Goal: Information Seeking & Learning: Learn about a topic

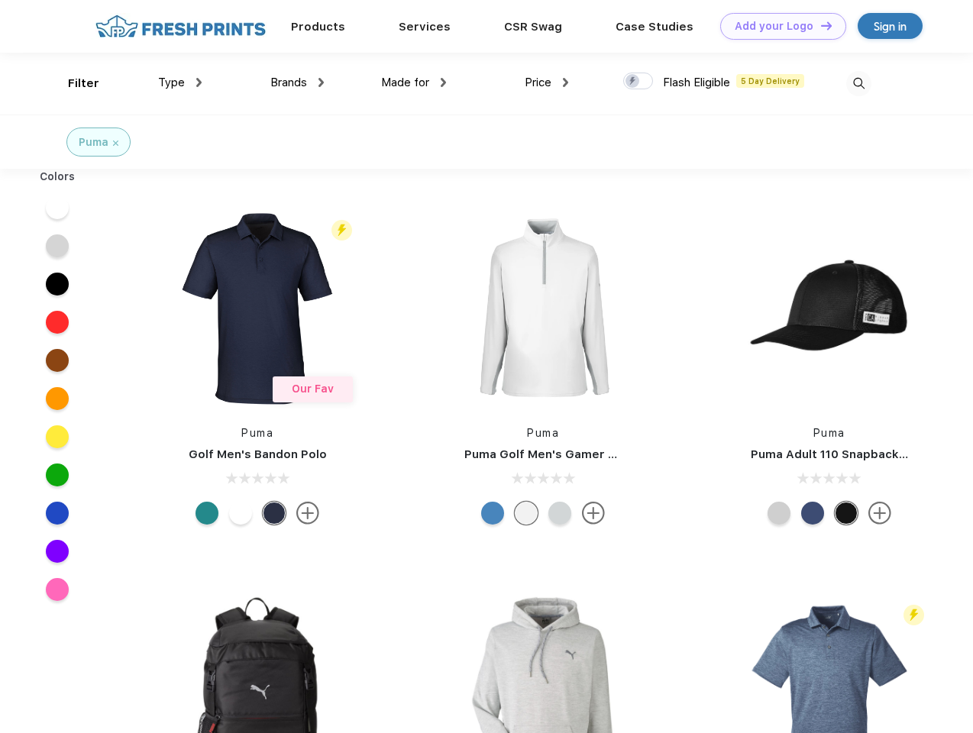
click at [777, 26] on link "Add your Logo Design Tool" at bounding box center [783, 26] width 126 height 27
click at [0, 0] on div "Design Tool" at bounding box center [0, 0] width 0 height 0
click at [819, 25] on link "Add your Logo Design Tool" at bounding box center [783, 26] width 126 height 27
click at [73, 83] on div "Filter" at bounding box center [83, 84] width 31 height 18
click at [180, 82] on span "Type" at bounding box center [171, 83] width 27 height 14
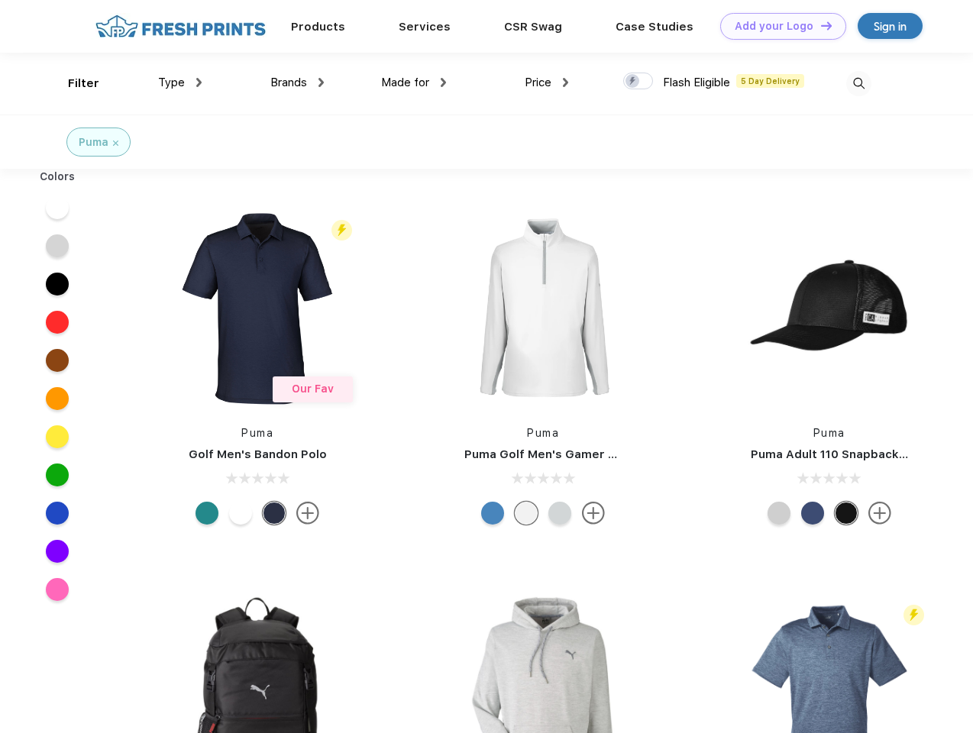
click at [297, 82] on span "Brands" at bounding box center [288, 83] width 37 height 14
click at [414, 82] on span "Made for" at bounding box center [405, 83] width 48 height 14
click at [547, 82] on span "Price" at bounding box center [538, 83] width 27 height 14
click at [638, 82] on div at bounding box center [638, 81] width 30 height 17
click at [633, 82] on input "checkbox" at bounding box center [628, 77] width 10 height 10
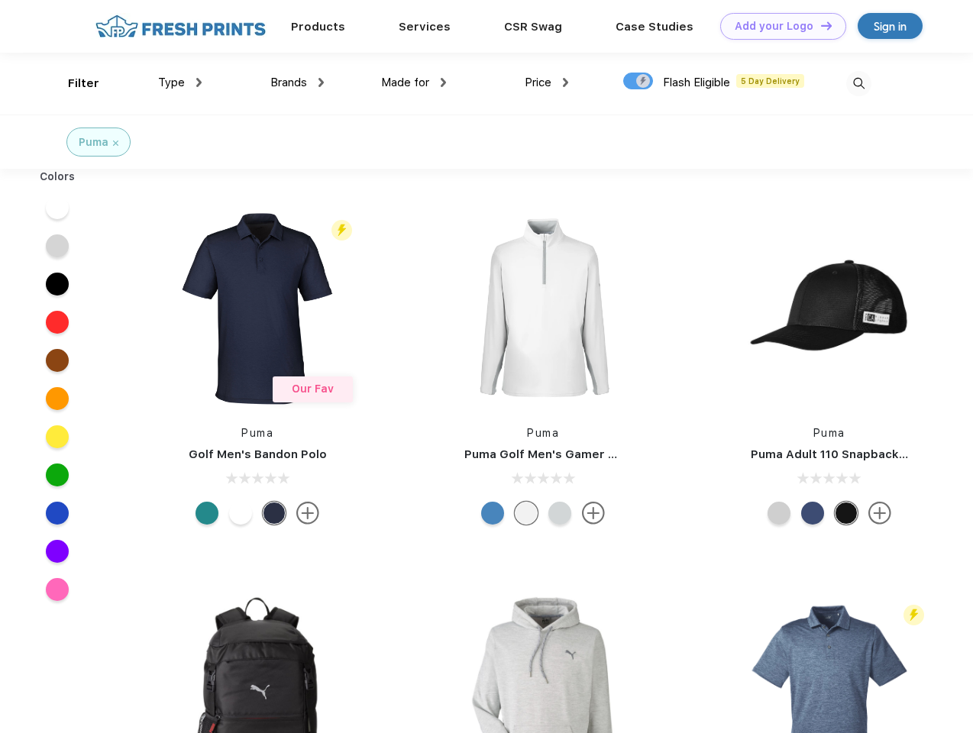
click at [858, 83] on img at bounding box center [858, 83] width 25 height 25
